Goal: Task Accomplishment & Management: Use online tool/utility

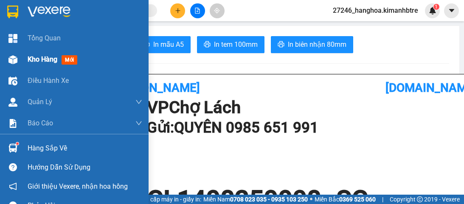
click at [34, 59] on span "Kho hàng" at bounding box center [43, 59] width 30 height 8
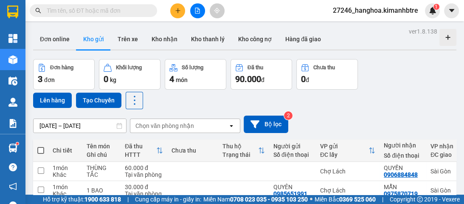
click at [39, 150] on span at bounding box center [40, 150] width 7 height 7
click at [41, 146] on input "checkbox" at bounding box center [41, 146] width 0 height 0
checkbox input "true"
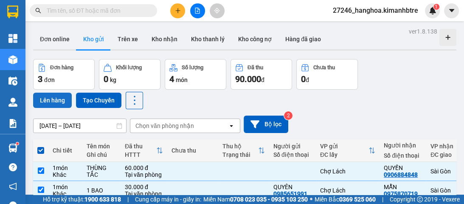
click at [56, 102] on button "Lên hàng" at bounding box center [52, 100] width 39 height 15
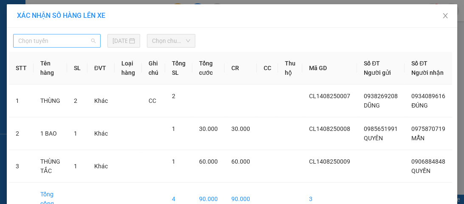
click at [84, 39] on span "Chọn tuyến" at bounding box center [56, 40] width 77 height 13
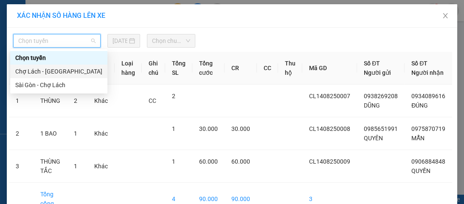
click at [62, 71] on div "Chợ Lách - [GEOGRAPHIC_DATA]" at bounding box center [58, 71] width 87 height 9
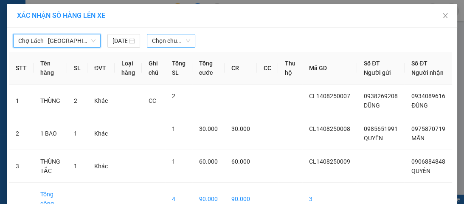
click at [158, 39] on span "Chọn chuyến" at bounding box center [171, 40] width 38 height 13
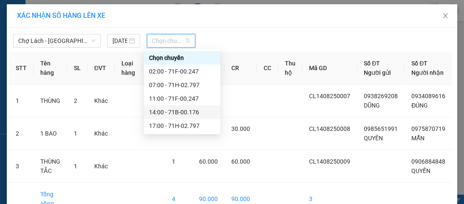
click at [178, 111] on div "14:00 - 71B-00.176" at bounding box center [182, 111] width 66 height 9
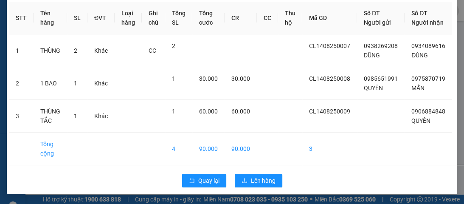
scroll to position [78, 0]
click at [265, 184] on span "Lên hàng" at bounding box center [263, 180] width 25 height 9
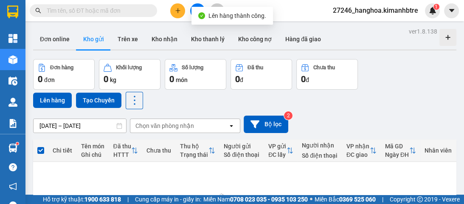
click at [198, 7] on div "Lên hàng thành công." at bounding box center [233, 16] width 82 height 18
click at [197, 5] on button at bounding box center [197, 10] width 15 height 15
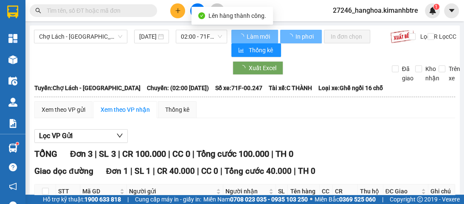
click at [196, 34] on span "02:00 - 71F-00.247" at bounding box center [201, 36] width 41 height 13
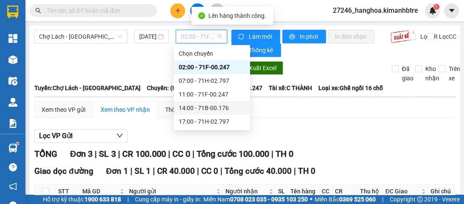
click at [206, 109] on div "14:00 - 71B-00.176" at bounding box center [212, 107] width 66 height 9
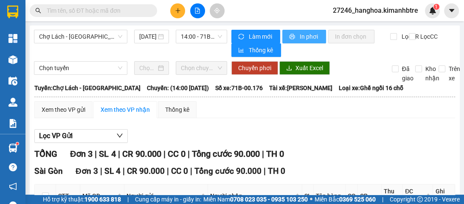
click at [305, 35] on span "In phơi" at bounding box center [310, 36] width 20 height 9
click at [106, 11] on input "text" at bounding box center [97, 10] width 100 height 9
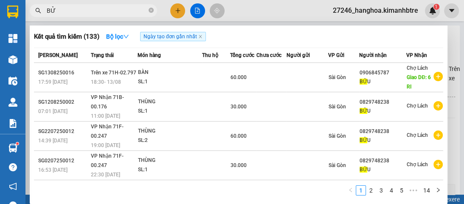
type input "B"
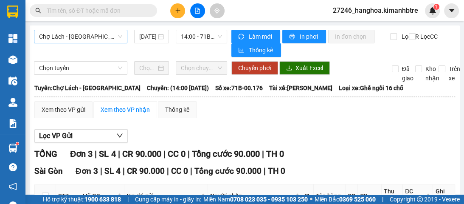
click at [88, 34] on span "Chợ Lách - [GEOGRAPHIC_DATA]" at bounding box center [80, 36] width 83 height 13
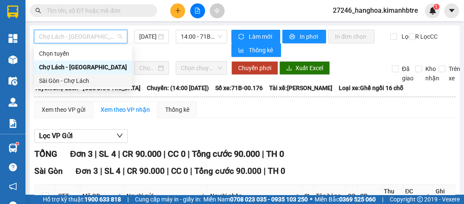
click at [85, 80] on div "Sài Gòn - Chợ Lách" at bounding box center [83, 80] width 88 height 9
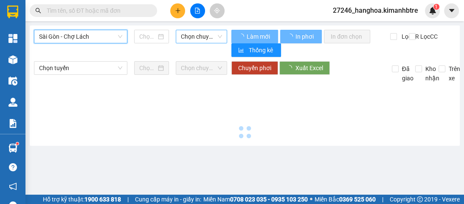
click at [194, 36] on span "Chọn chuyến" at bounding box center [201, 36] width 41 height 13
type input "[DATE]"
